Goal: Navigation & Orientation: Find specific page/section

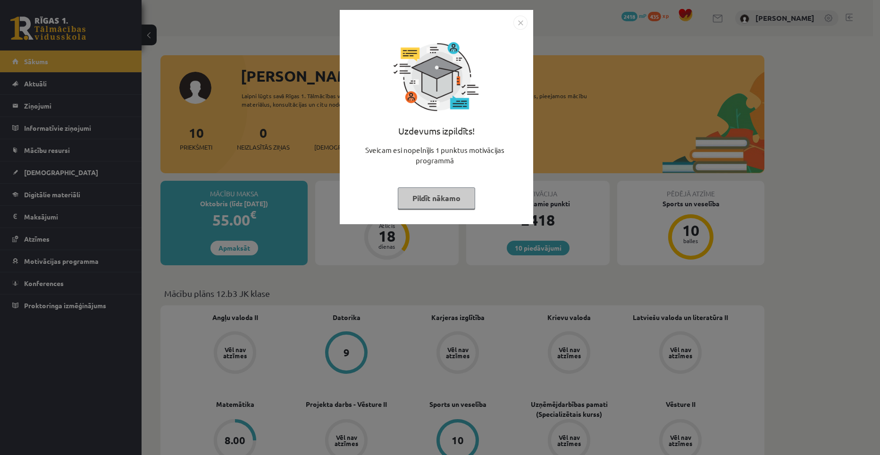
click at [443, 200] on button "Pildīt nākamo" at bounding box center [436, 198] width 77 height 22
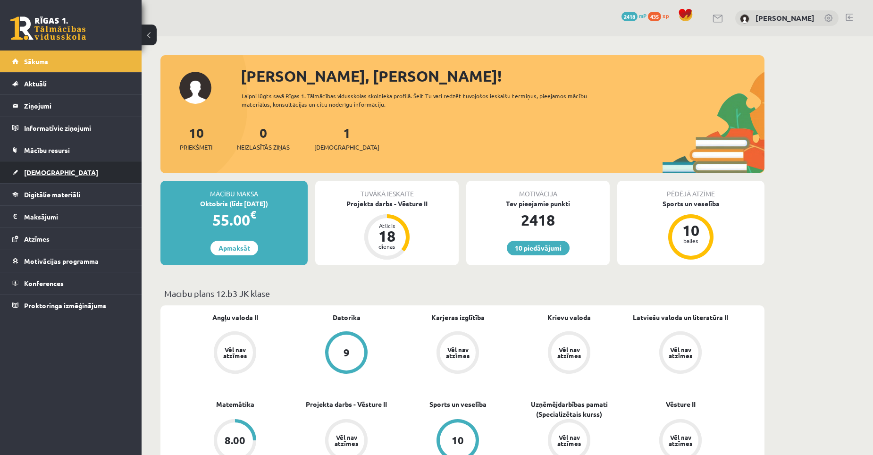
click at [42, 169] on span "[DEMOGRAPHIC_DATA]" at bounding box center [61, 172] width 74 height 8
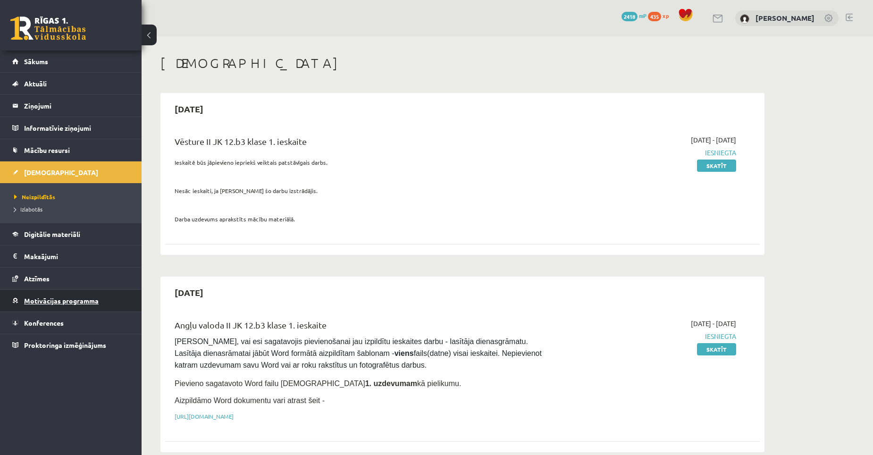
click at [83, 298] on span "Motivācijas programma" at bounding box center [61, 300] width 75 height 8
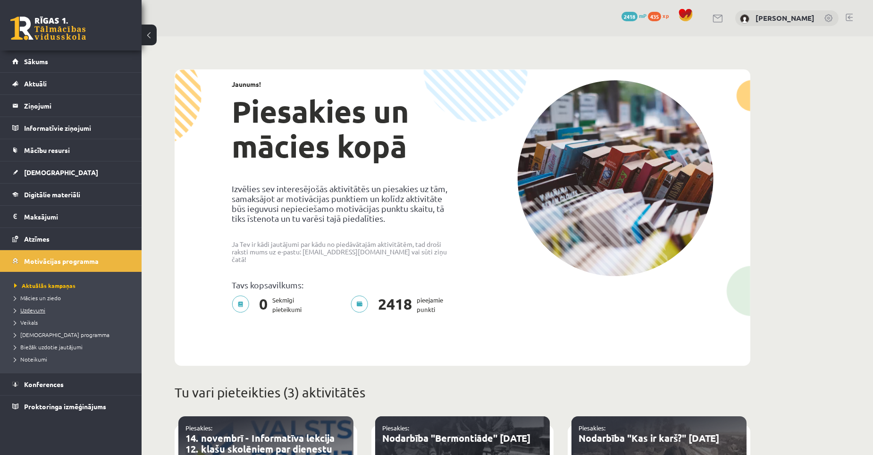
click at [40, 307] on span "Uzdevumi" at bounding box center [29, 310] width 31 height 8
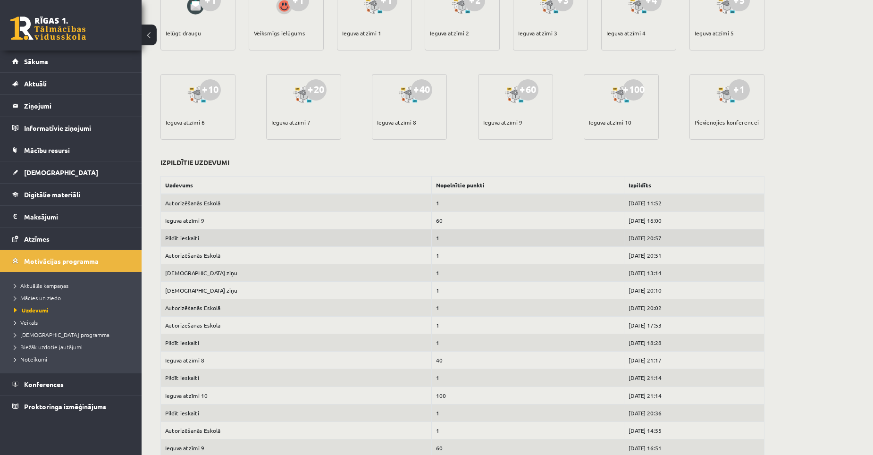
scroll to position [283, 0]
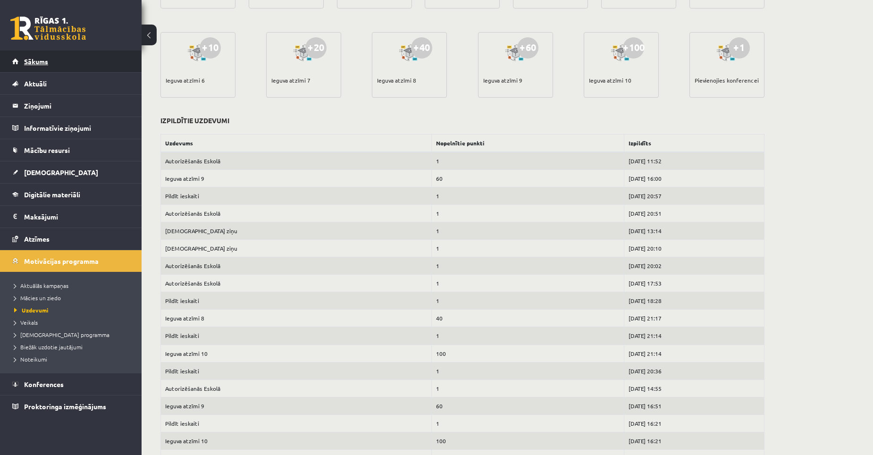
click at [31, 60] on span "Sākums" at bounding box center [36, 61] width 24 height 8
